Goal: Navigation & Orientation: Find specific page/section

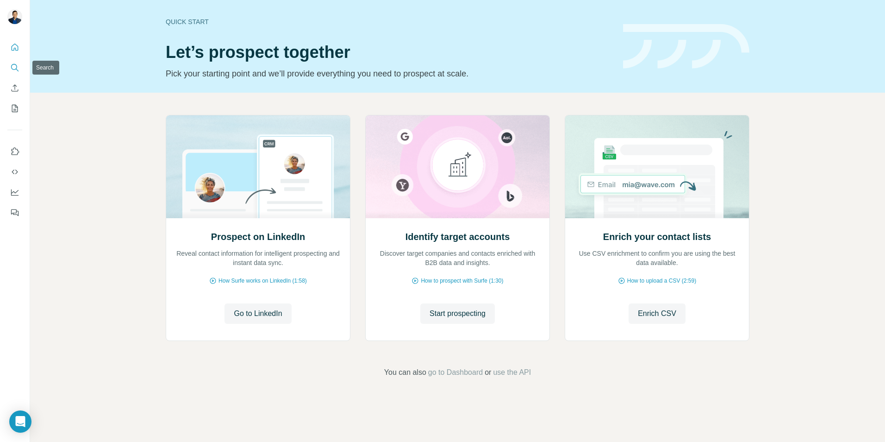
click at [15, 72] on button "Search" at bounding box center [14, 67] width 15 height 17
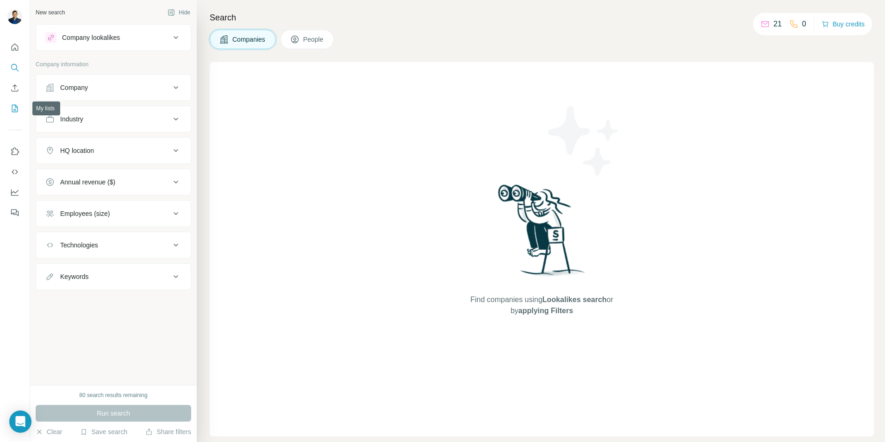
click at [15, 109] on icon "My lists" at bounding box center [15, 108] width 5 height 6
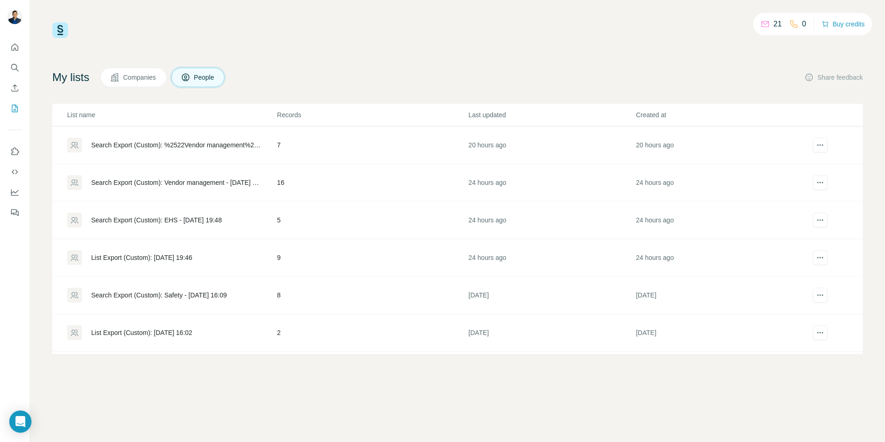
click at [157, 183] on div "Search Export (Custom): Vendor management - [DATE] 19:51" at bounding box center [176, 182] width 170 height 9
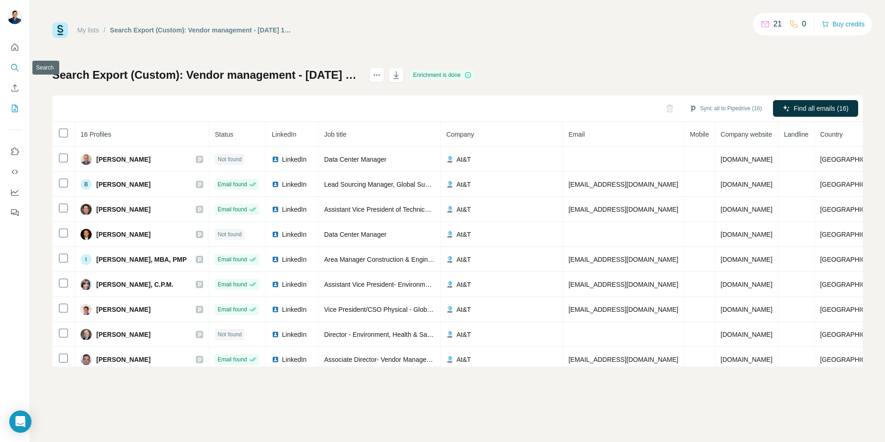
click at [17, 70] on icon "Search" at bounding box center [14, 67] width 9 height 9
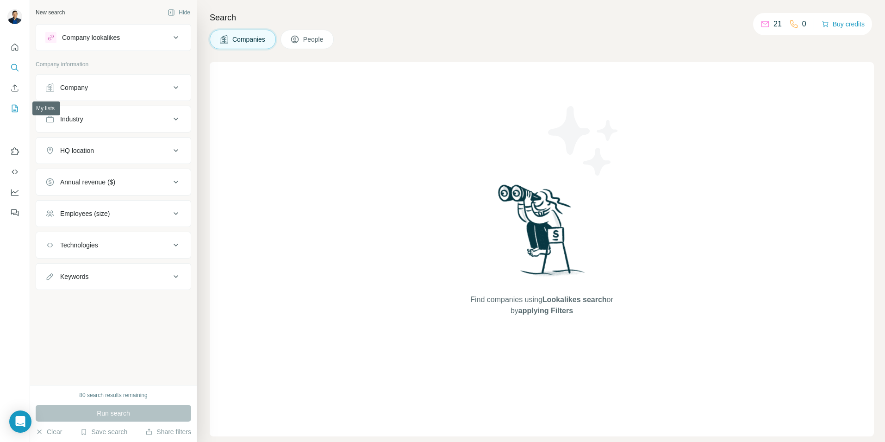
click at [15, 110] on icon "My lists" at bounding box center [14, 108] width 9 height 9
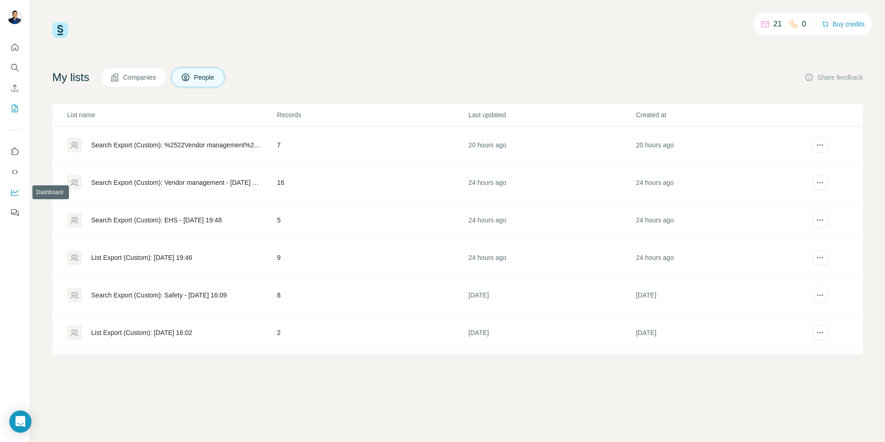
click at [16, 193] on icon "Dashboard" at bounding box center [14, 192] width 7 height 4
